Goal: Task Accomplishment & Management: Use online tool/utility

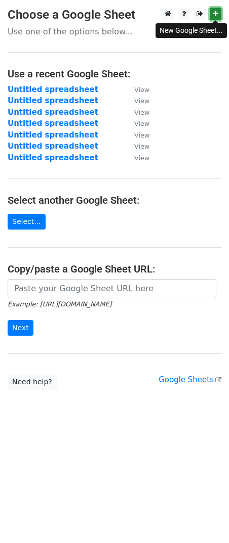
click at [212, 16] on icon at bounding box center [215, 13] width 6 height 7
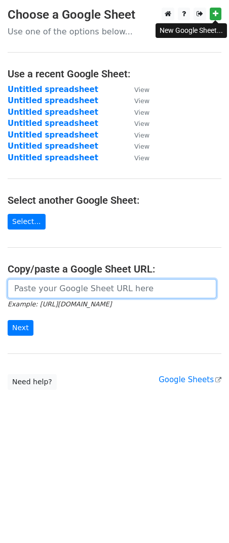
click at [34, 285] on input "url" at bounding box center [112, 288] width 208 height 19
paste input "[URL][DOMAIN_NAME]"
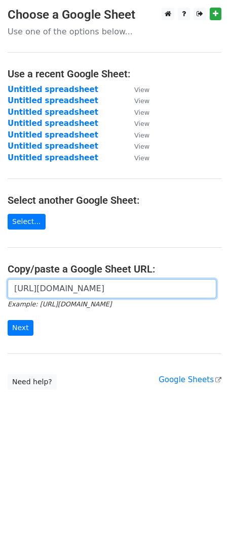
scroll to position [0, 247]
type input "[URL][DOMAIN_NAME]"
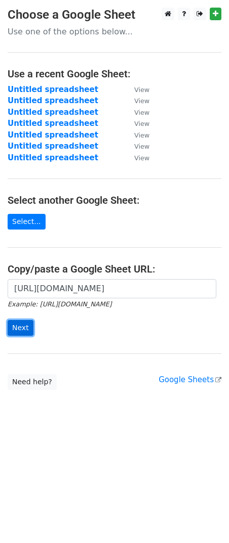
scroll to position [0, 0]
click at [18, 331] on input "Next" at bounding box center [21, 328] width 26 height 16
